Goal: Transaction & Acquisition: Purchase product/service

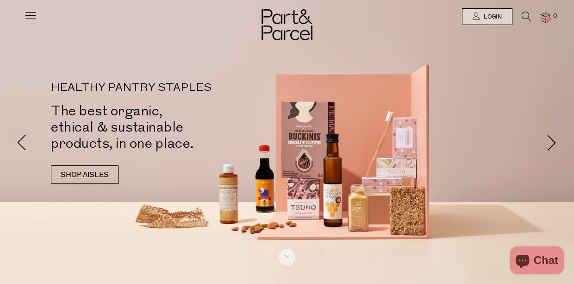
click at [29, 17] on icon at bounding box center [30, 15] width 13 height 13
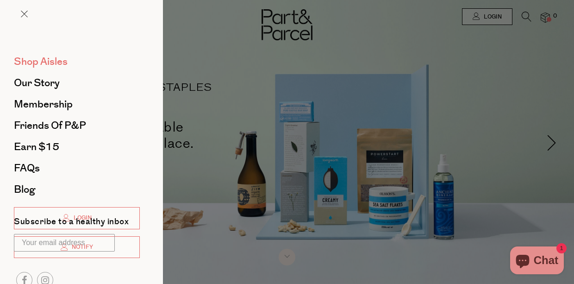
click at [37, 60] on span "Shop Aisles" at bounding box center [41, 61] width 54 height 15
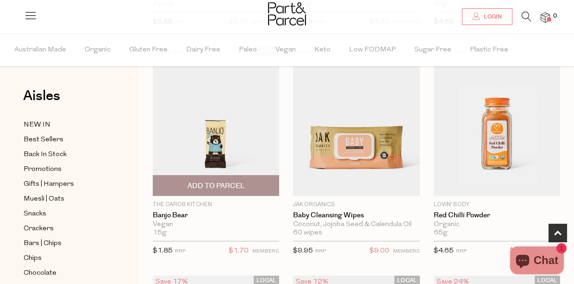
scroll to position [304, 0]
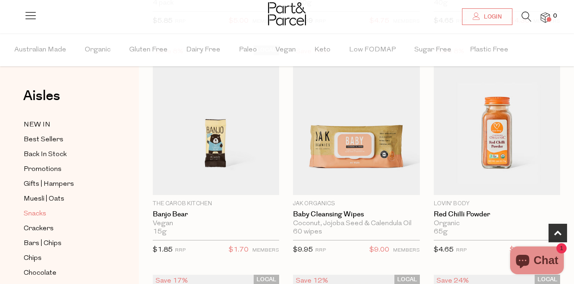
click at [32, 213] on span "Snacks" at bounding box center [35, 213] width 23 height 11
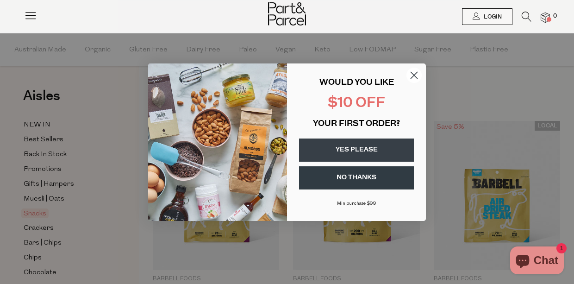
click at [412, 73] on icon "Close dialog" at bounding box center [414, 75] width 6 height 6
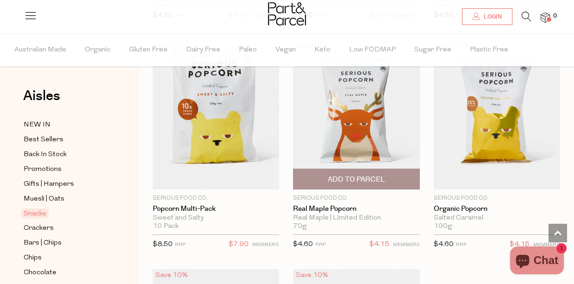
scroll to position [3570, 0]
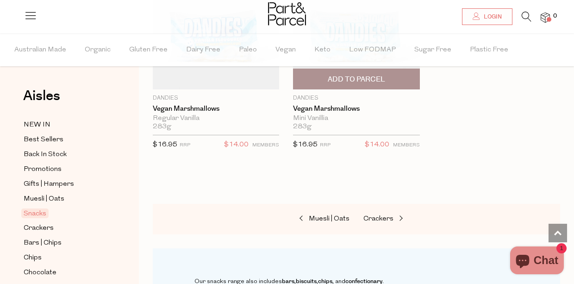
scroll to position [5452, 0]
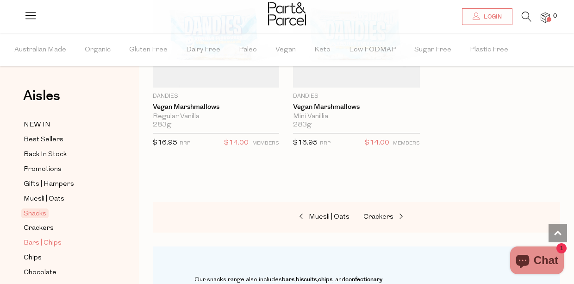
click at [46, 241] on span "Bars | Chips" at bounding box center [43, 242] width 38 height 11
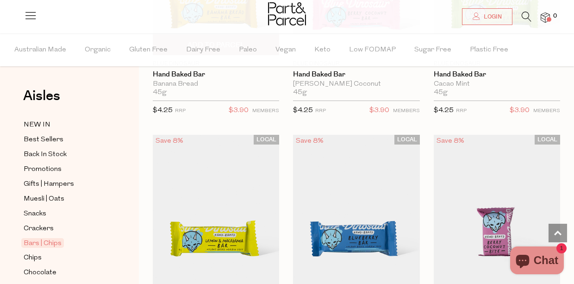
scroll to position [1830, 0]
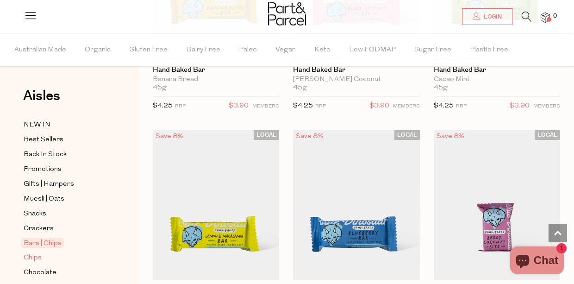
click at [37, 257] on span "Chips" at bounding box center [33, 257] width 18 height 11
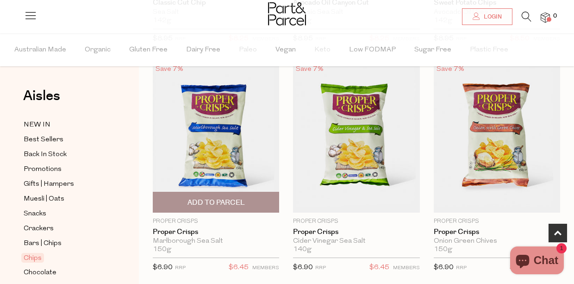
scroll to position [533, 0]
click at [219, 150] on img at bounding box center [216, 137] width 126 height 149
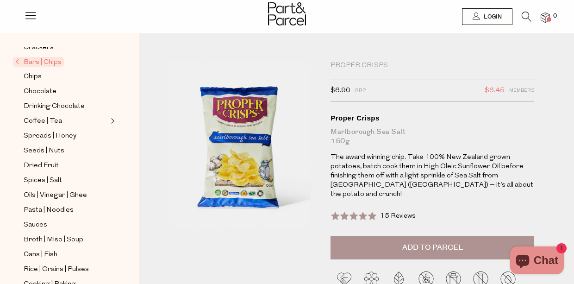
scroll to position [155, 0]
